Goal: Submit feedback/report problem

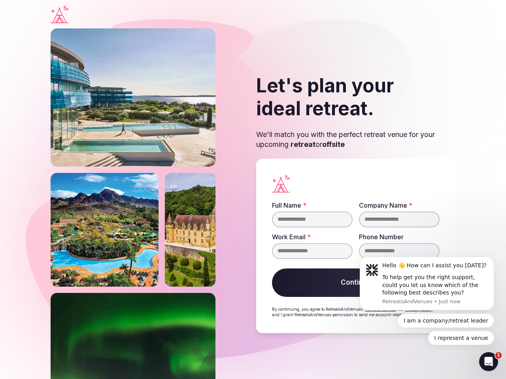
click at [253, 190] on div "Let's plan your ideal retreat. We'll match you with the perfect retreat venue f…" at bounding box center [253, 203] width 405 height 351
click at [427, 284] on div "To help get you the right support, could you let us know which of the following…" at bounding box center [435, 285] width 106 height 23
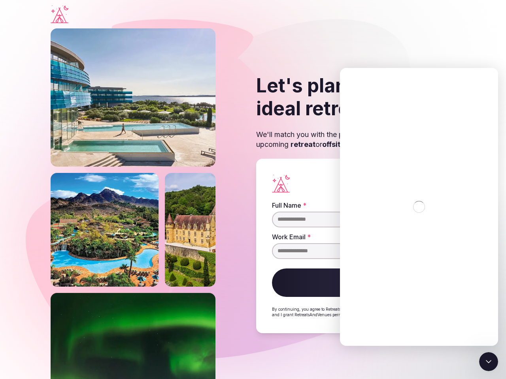
click at [495, 259] on div "Intercom messenger" at bounding box center [419, 207] width 158 height 278
